Goal: Navigation & Orientation: Find specific page/section

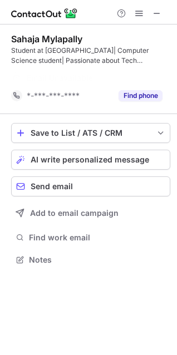
scroll to position [234, 177]
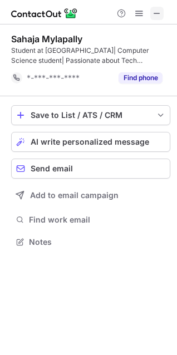
click at [160, 17] on span at bounding box center [156, 13] width 9 height 9
